Goal: Transaction & Acquisition: Purchase product/service

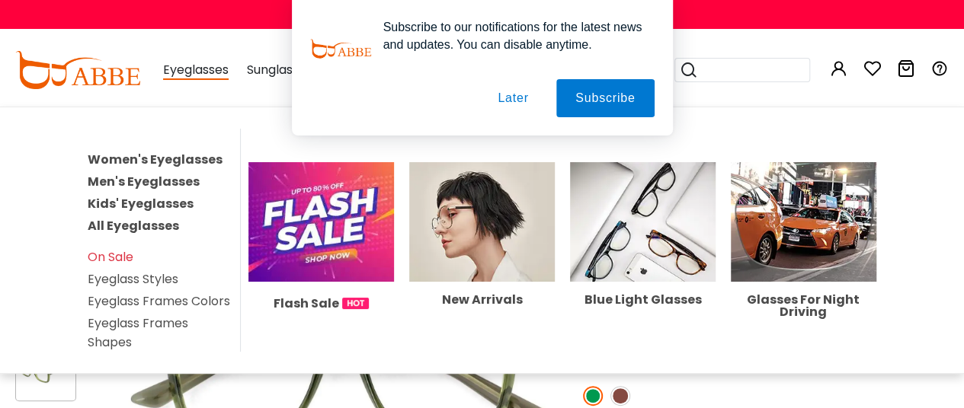
click at [162, 158] on link "Women's Eyeglasses" at bounding box center [155, 160] width 135 height 18
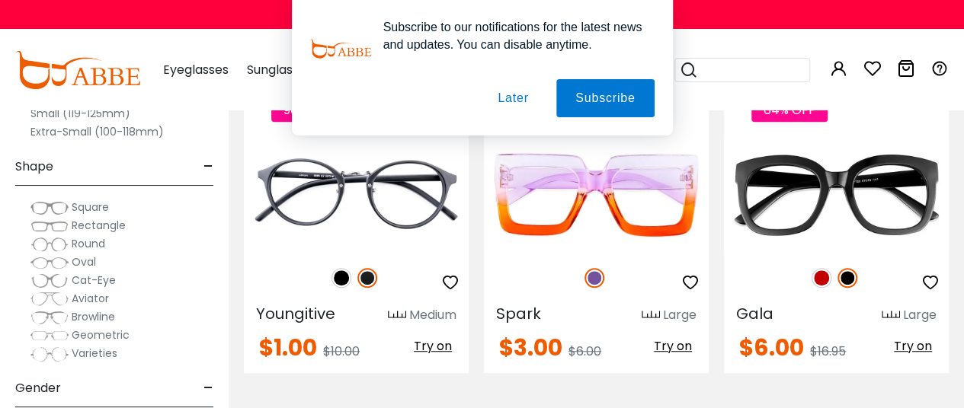
scroll to position [396, 0]
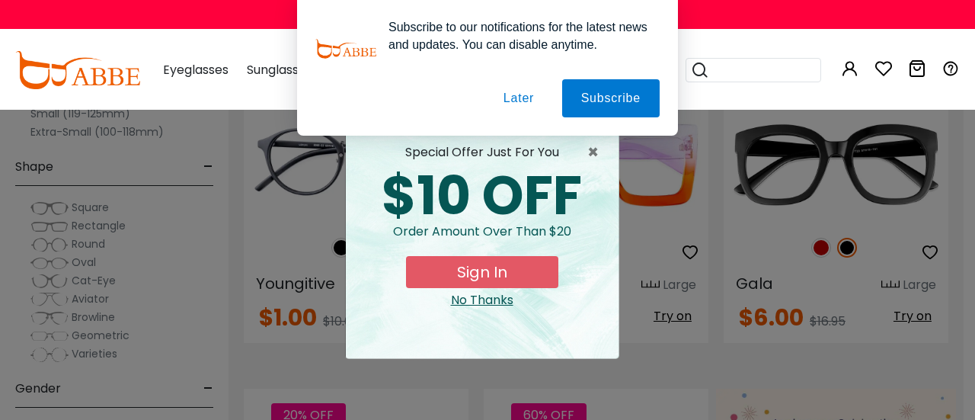
click at [520, 100] on button "Later" at bounding box center [519, 98] width 69 height 38
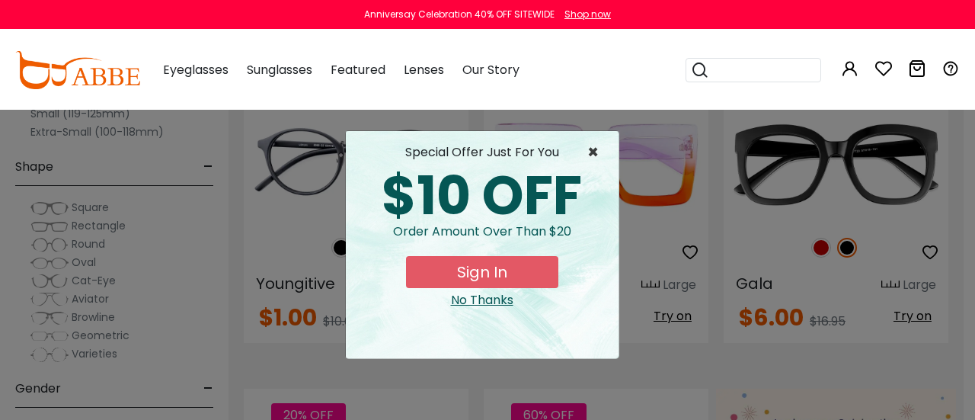
click at [593, 156] on span "×" at bounding box center [596, 152] width 19 height 18
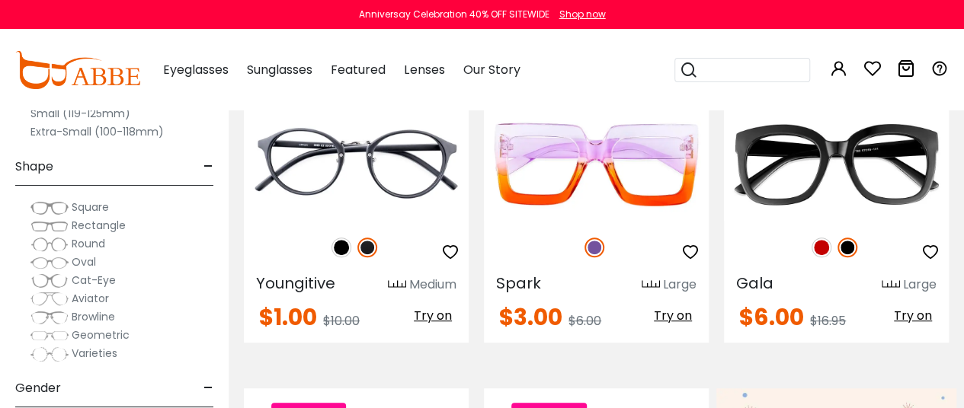
click at [209, 168] on span "-" at bounding box center [208, 167] width 10 height 37
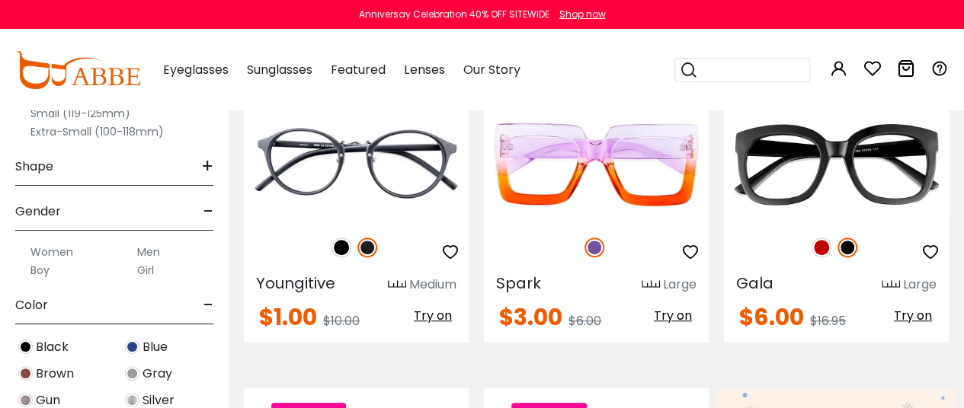
click at [40, 248] on label "Women" at bounding box center [51, 252] width 43 height 18
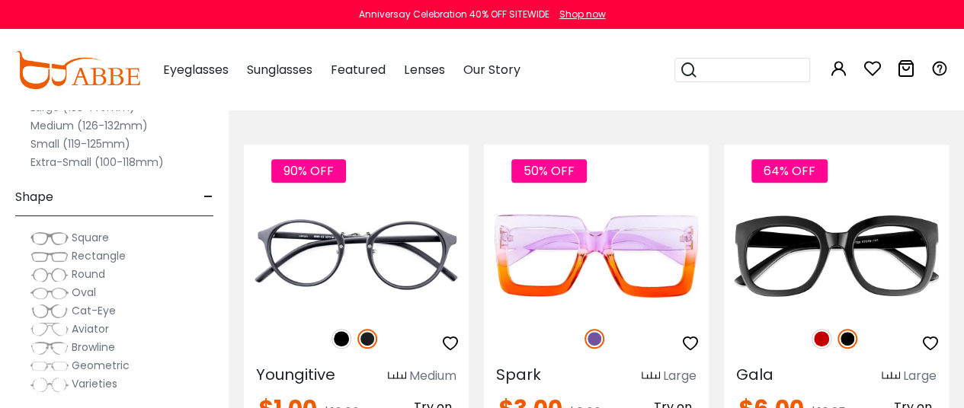
scroll to position [335, 0]
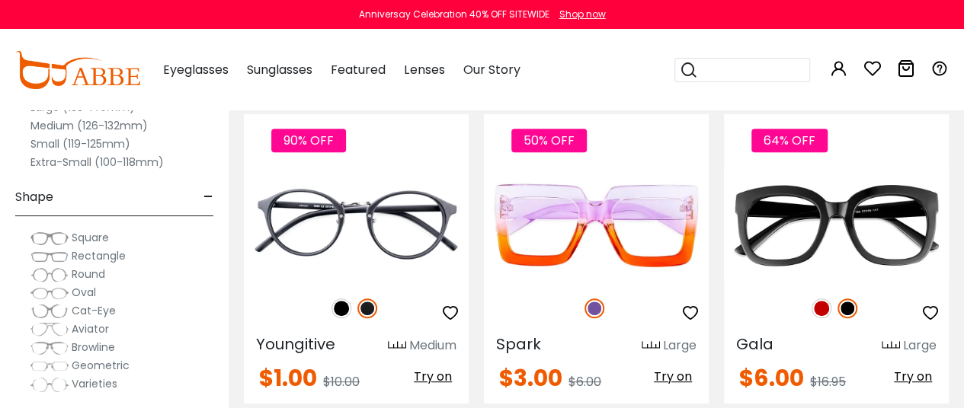
click at [215, 191] on div "Clear All (1) Size - Extra-Large (141+mm) Large (133-140mm) Medium (126-132mm) …" at bounding box center [114, 192] width 229 height 431
click at [203, 196] on span "-" at bounding box center [208, 197] width 10 height 37
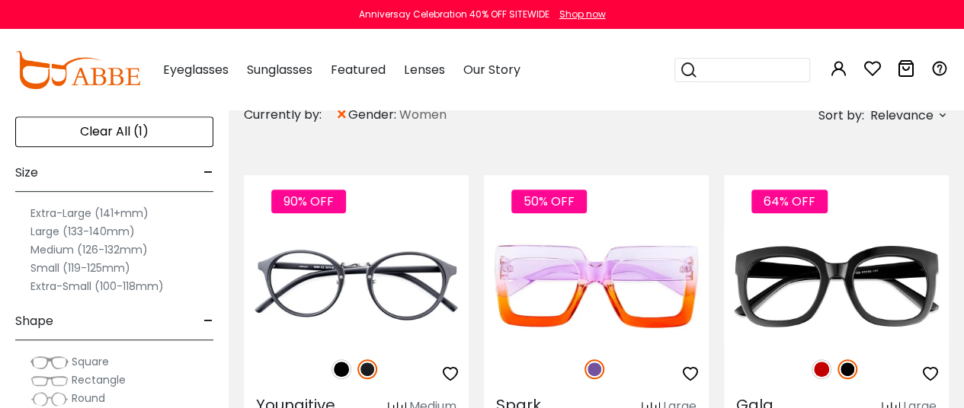
scroll to position [244, 0]
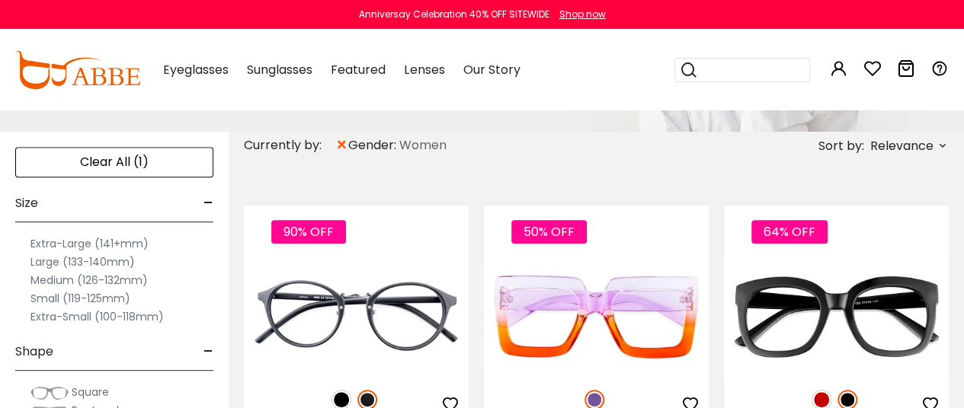
click at [91, 244] on label "Extra-Large (141+mm)" at bounding box center [89, 244] width 118 height 18
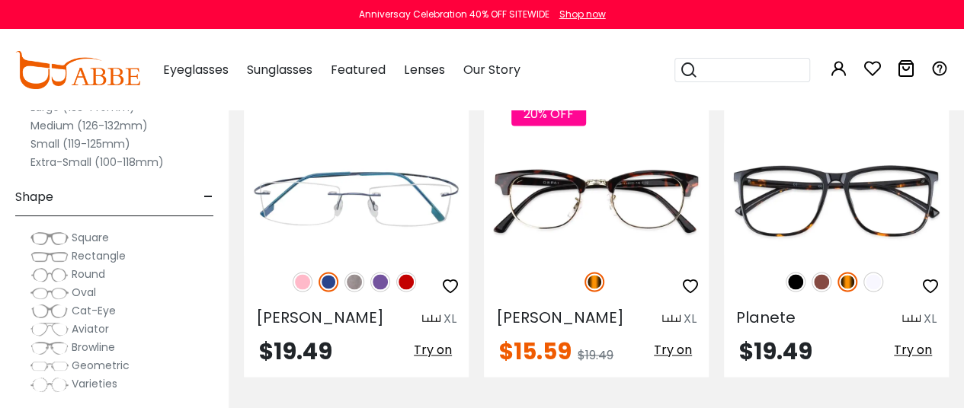
scroll to position [1131, 0]
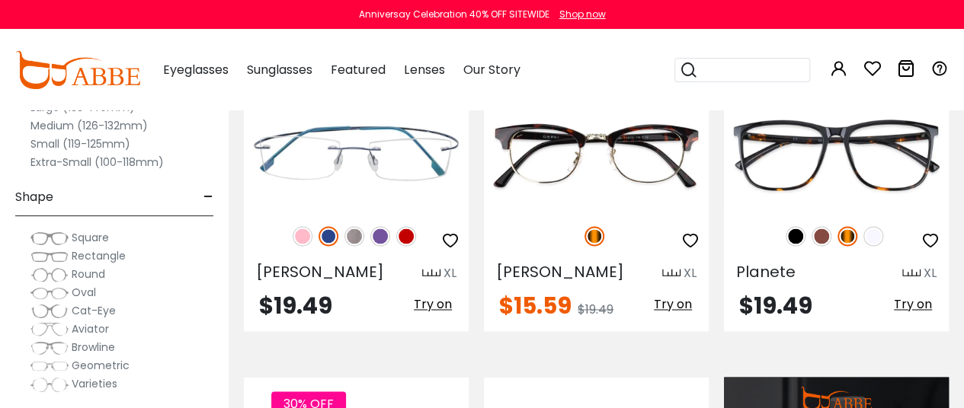
click at [206, 195] on span "-" at bounding box center [208, 197] width 10 height 37
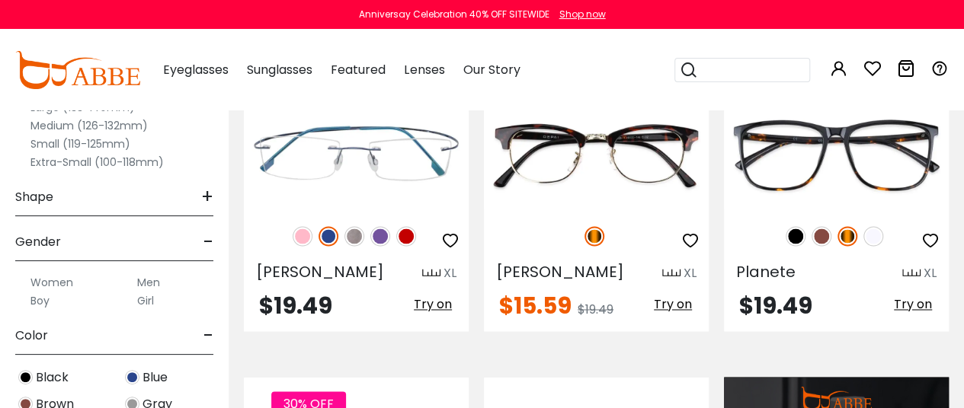
click at [28, 373] on img at bounding box center [25, 377] width 14 height 14
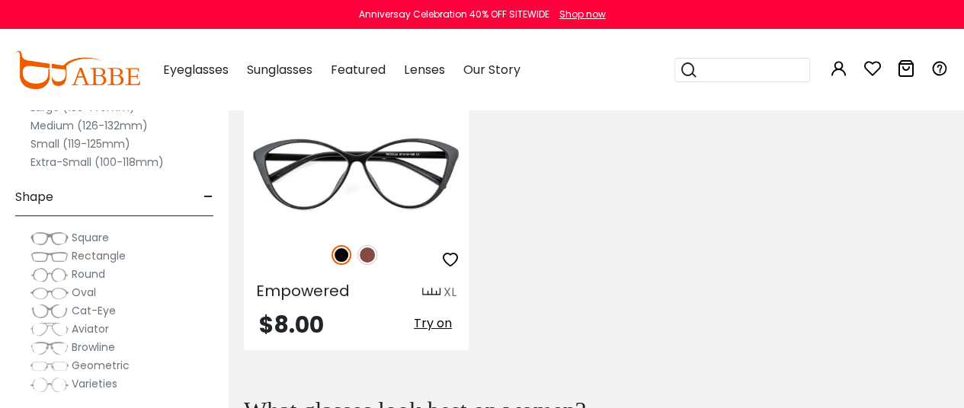
scroll to position [2711, 0]
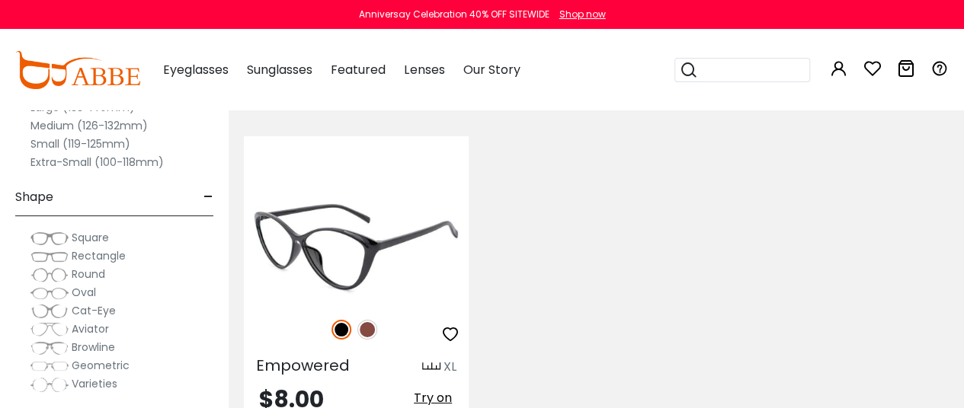
click at [344, 267] on img at bounding box center [356, 247] width 225 height 112
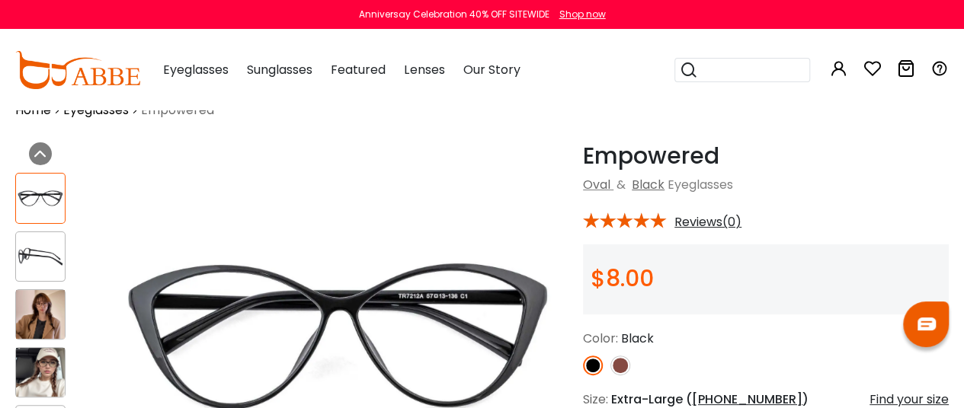
click at [617, 363] on img at bounding box center [620, 366] width 20 height 20
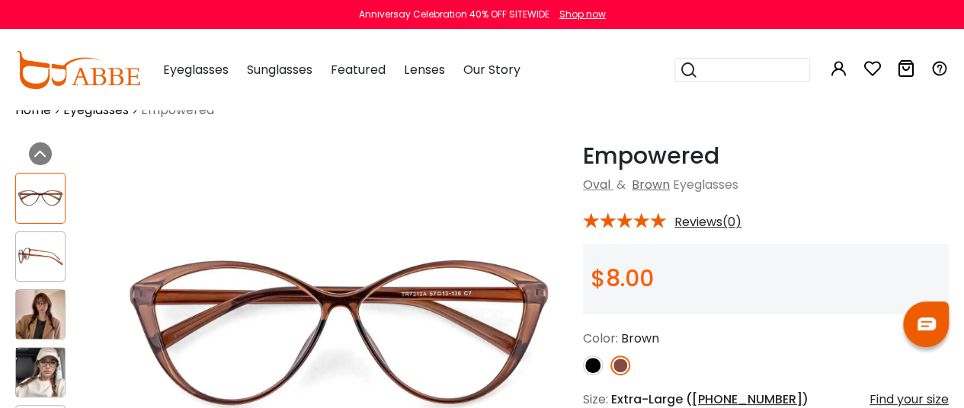
click at [591, 366] on img at bounding box center [593, 366] width 20 height 20
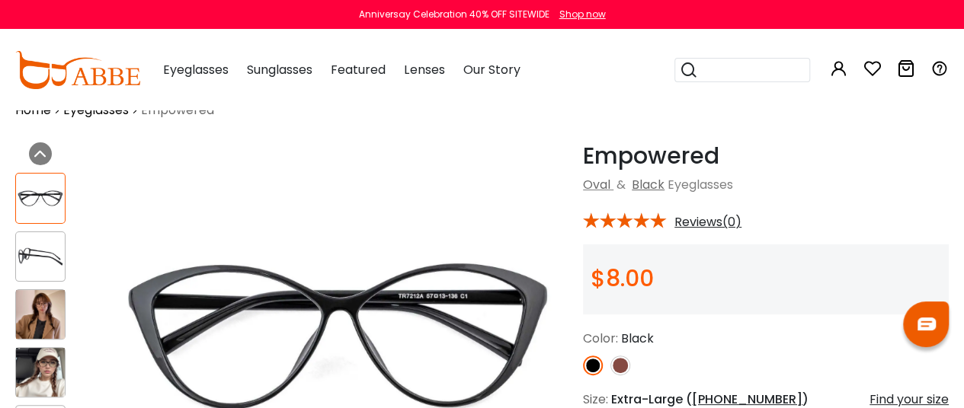
click at [36, 298] on img at bounding box center [40, 314] width 49 height 49
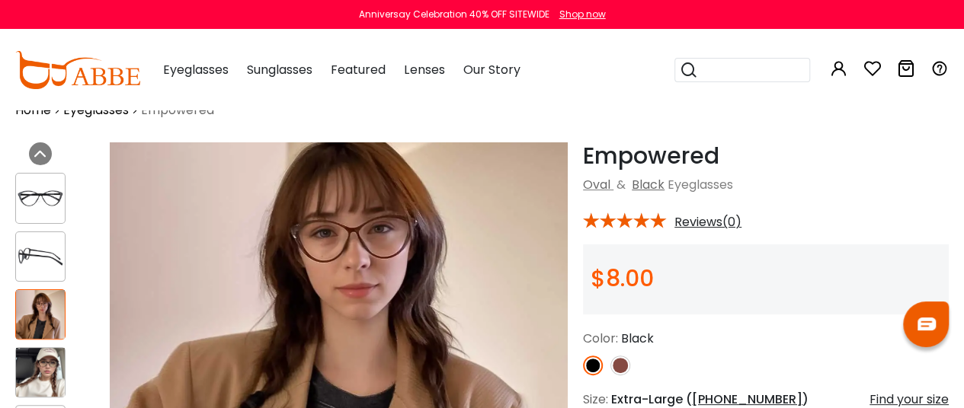
click at [41, 369] on img at bounding box center [40, 372] width 49 height 49
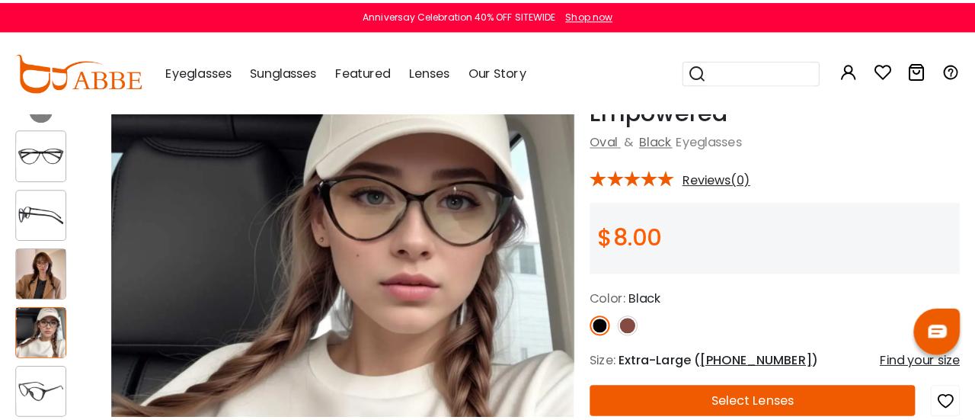
scroll to position [183, 0]
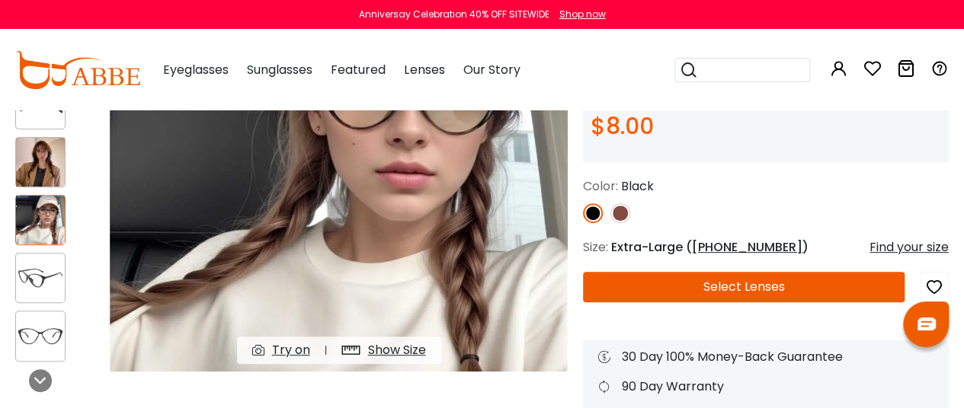
click at [939, 286] on icon "button" at bounding box center [934, 287] width 18 height 27
click at [919, 252] on div "Find your size" at bounding box center [908, 247] width 79 height 18
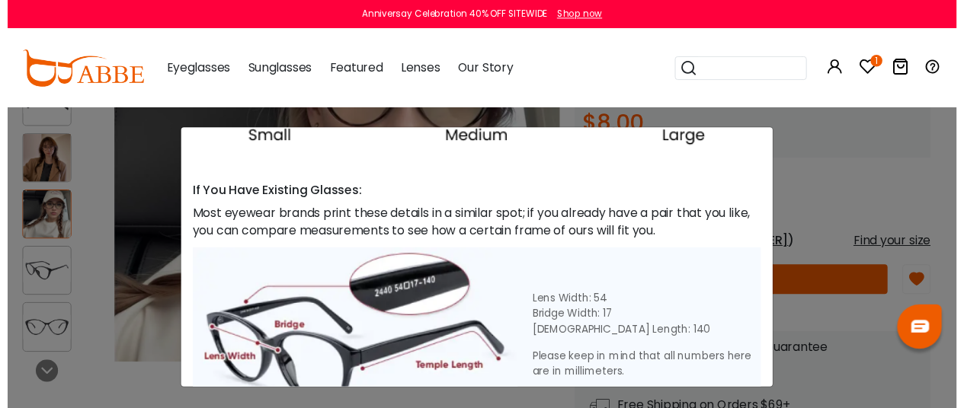
scroll to position [507, 0]
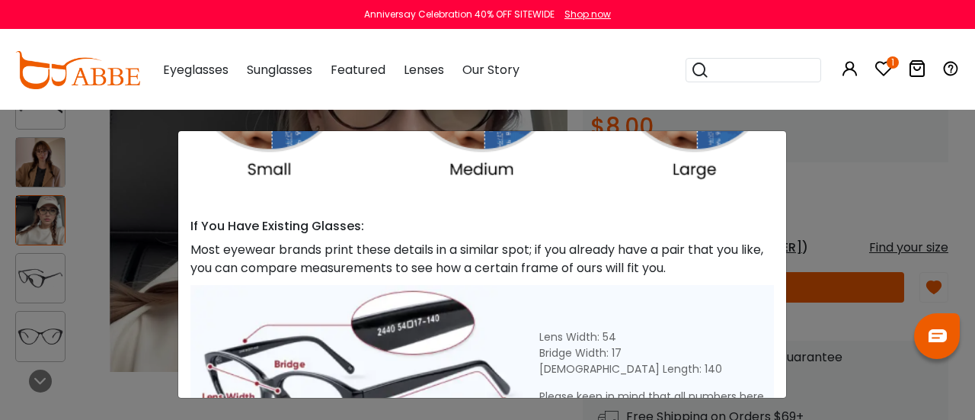
click at [920, 174] on div "Size Guide × A Skill For Finding Suitable Glasses Size: Use a Credit Card Place…" at bounding box center [487, 210] width 975 height 420
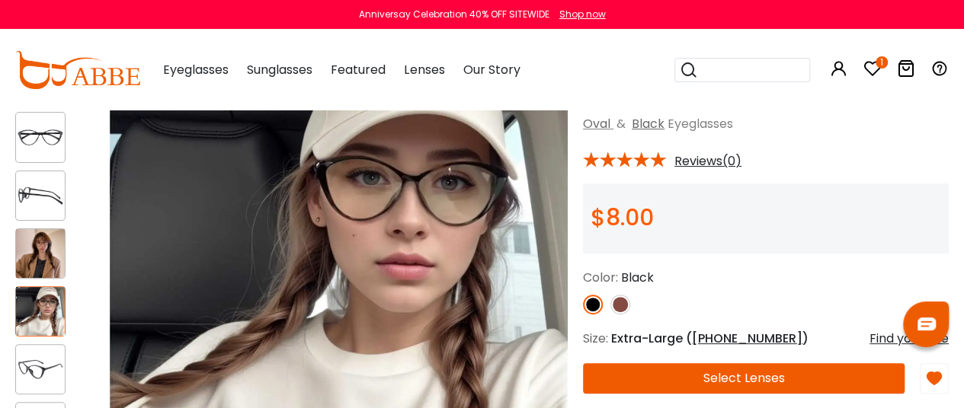
scroll to position [0, 0]
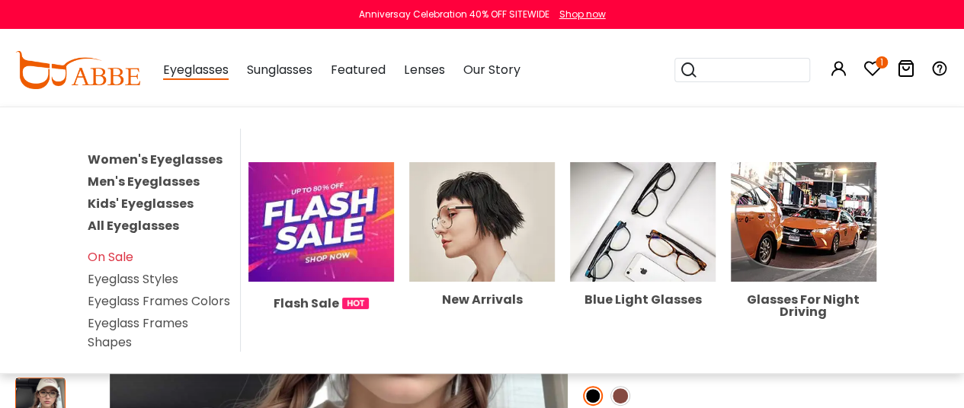
click at [148, 155] on link "Women's Eyeglasses" at bounding box center [155, 160] width 135 height 18
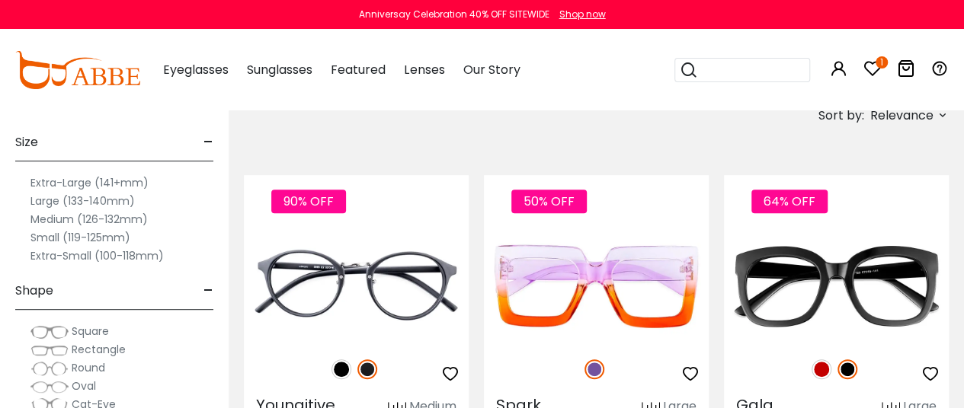
scroll to position [244, 0]
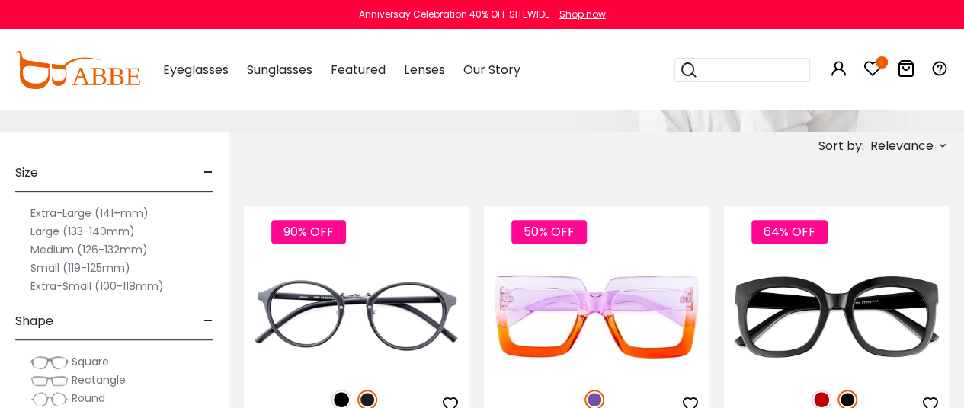
click at [88, 216] on label "Extra-Large (141+mm)" at bounding box center [89, 213] width 118 height 18
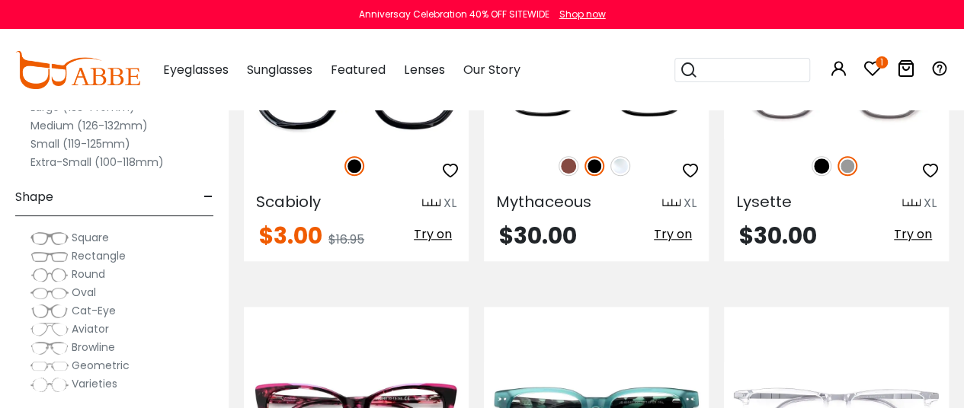
scroll to position [3693, 0]
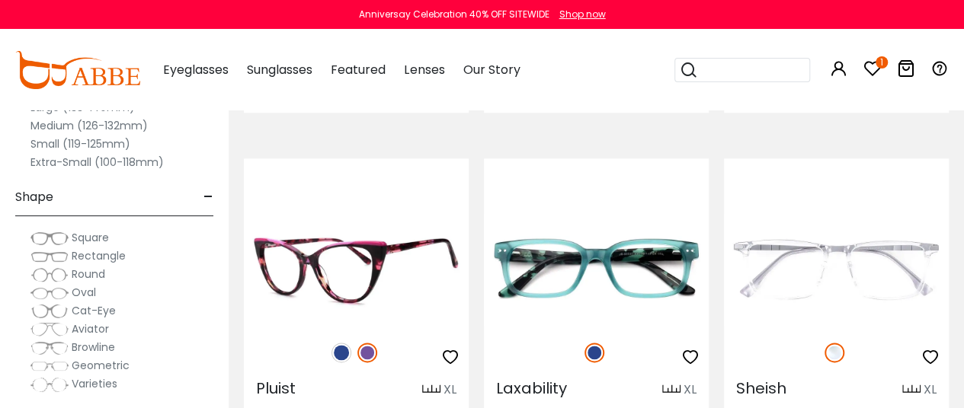
click at [341, 350] on img at bounding box center [341, 353] width 20 height 20
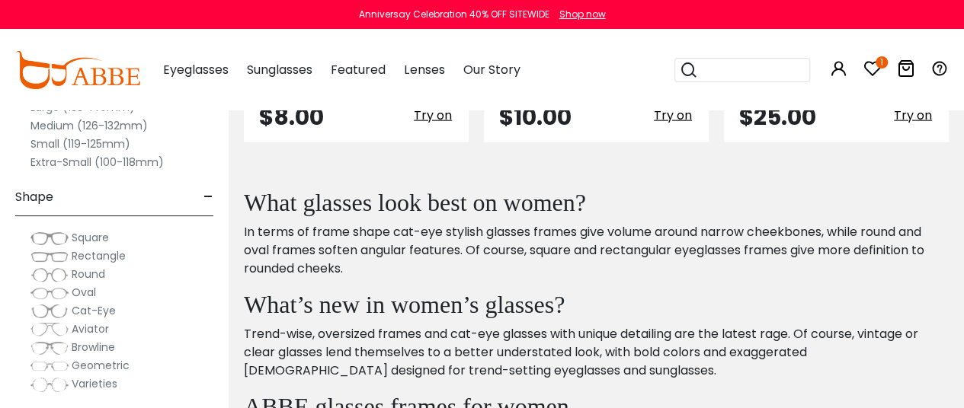
scroll to position [4698, 0]
